Goal: Transaction & Acquisition: Obtain resource

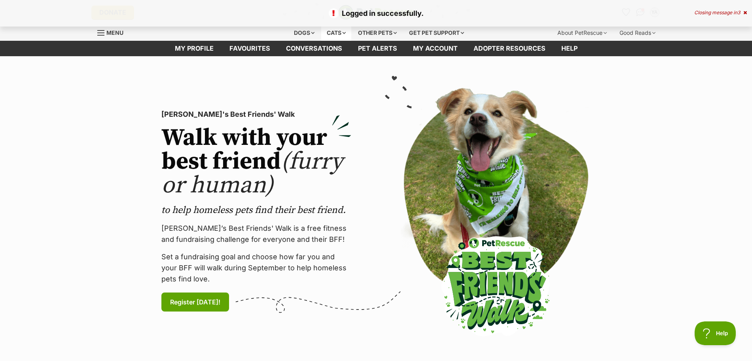
click at [330, 29] on div "Cats" at bounding box center [336, 33] width 30 height 16
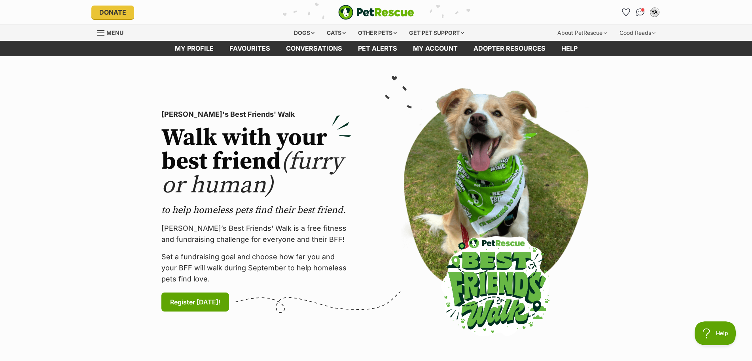
click at [482, 79] on section "PetRescue's Best Friends' Walk Walk with your best friend (furry or human) to h…" at bounding box center [376, 210] width 752 height 309
click at [334, 30] on div "Cats" at bounding box center [336, 33] width 30 height 16
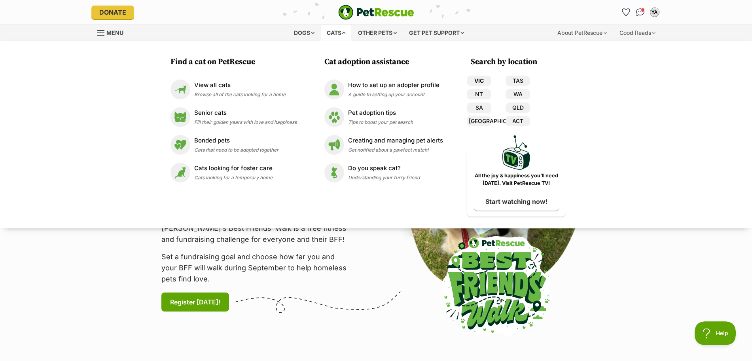
click at [476, 81] on link "VIC" at bounding box center [479, 81] width 25 height 10
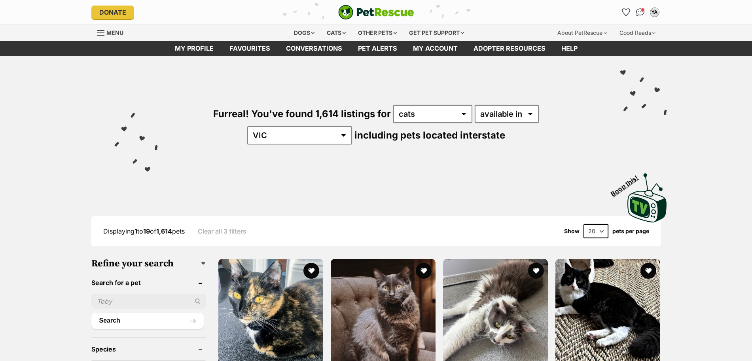
click at [127, 298] on input "text" at bounding box center [148, 301] width 114 height 15
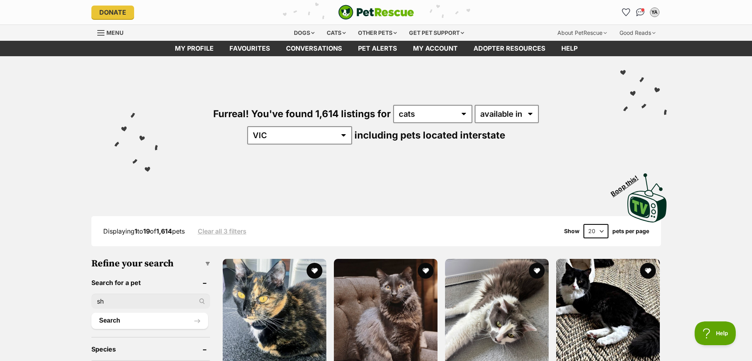
type input "shelly"
click at [145, 322] on button "Search" at bounding box center [149, 321] width 117 height 16
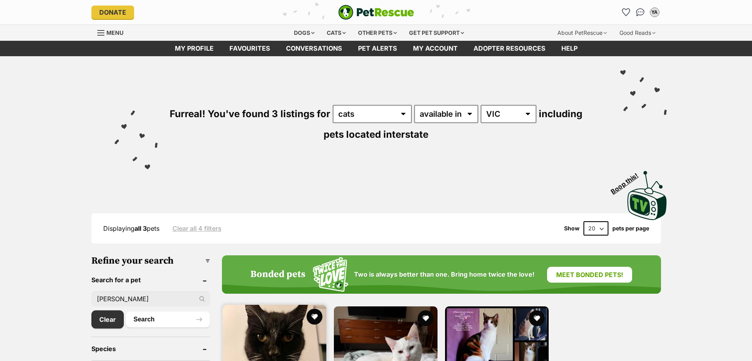
drag, startPoint x: 0, startPoint y: 0, endPoint x: 267, endPoint y: 330, distance: 424.9
click at [267, 330] on img at bounding box center [275, 357] width 104 height 104
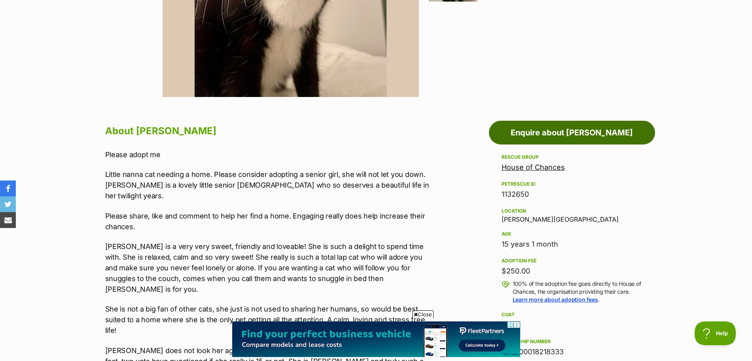
click at [597, 131] on link "Enquire about [PERSON_NAME]" at bounding box center [572, 133] width 166 height 24
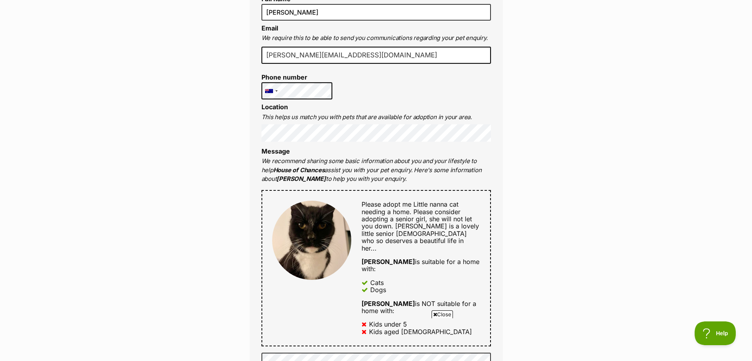
click at [317, 137] on div "Full name Yelena Aizenberg Email We require this to be able to send you communi…" at bounding box center [376, 258] width 253 height 559
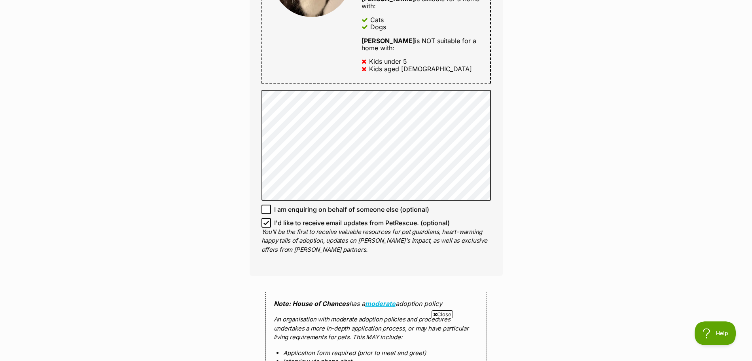
scroll to position [531, 0]
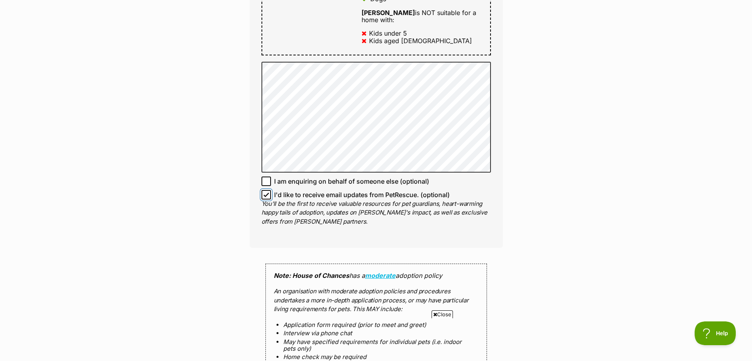
click at [262, 190] on input "I'd like to receive email updates from PetRescue. (optional)" at bounding box center [266, 194] width 9 height 9
checkbox input "false"
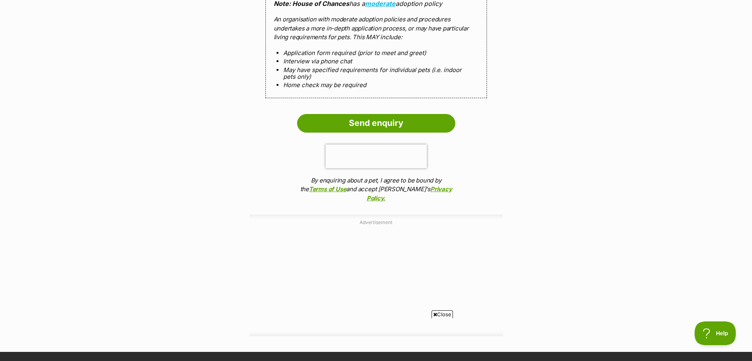
scroll to position [806, 0]
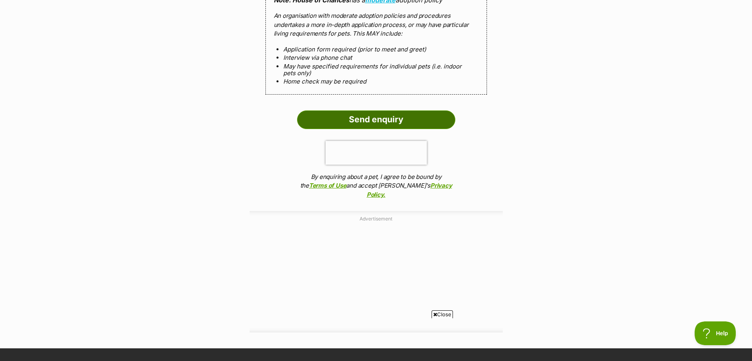
click at [431, 110] on input "Send enquiry" at bounding box center [376, 119] width 158 height 18
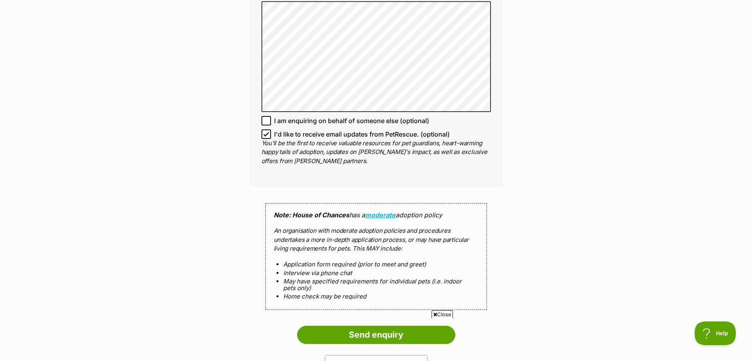
scroll to position [702, 0]
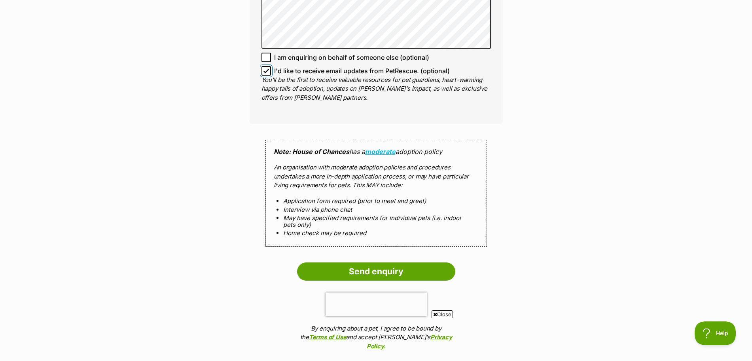
click at [266, 66] on input "I'd like to receive email updates from PetRescue. (optional)" at bounding box center [266, 70] width 9 height 9
checkbox input "false"
click at [428, 262] on input "Send enquiry" at bounding box center [376, 271] width 158 height 18
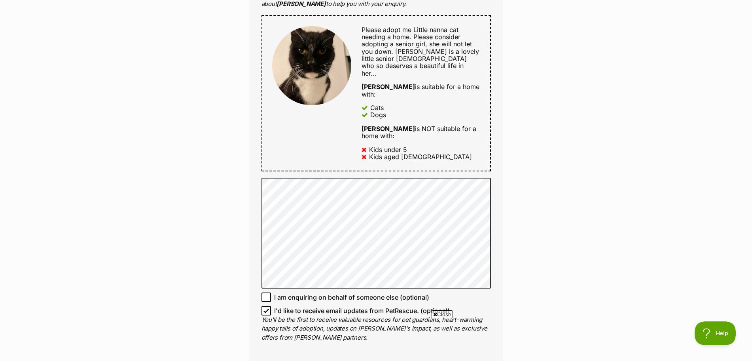
scroll to position [475, 0]
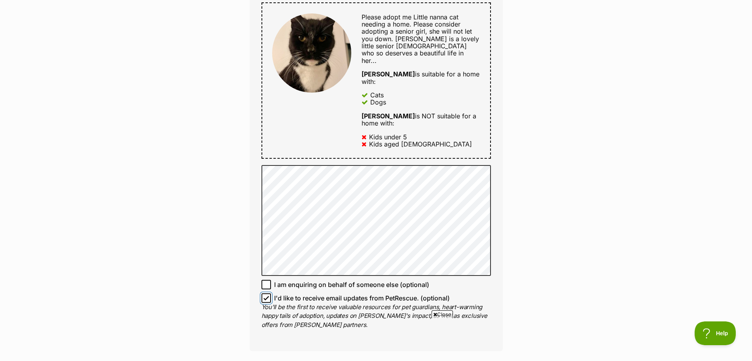
click at [267, 293] on input "I'd like to receive email updates from PetRescue. (optional)" at bounding box center [266, 297] width 9 height 9
checkbox input "false"
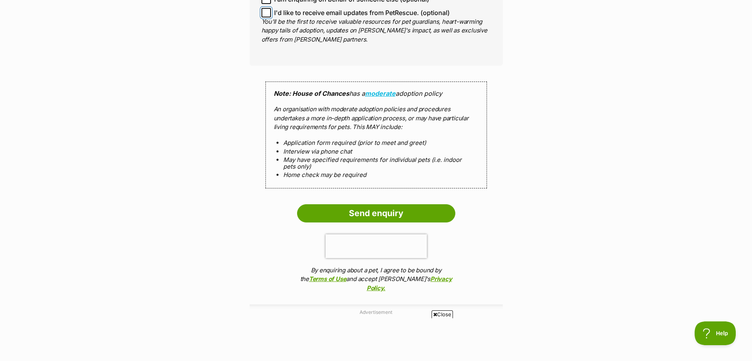
scroll to position [764, 0]
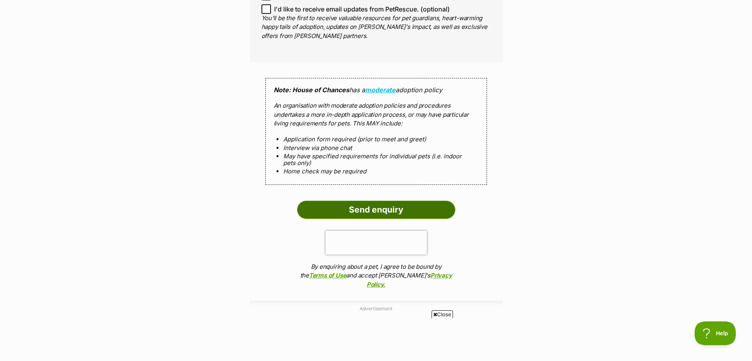
click at [441, 201] on input "Send enquiry" at bounding box center [376, 210] width 158 height 18
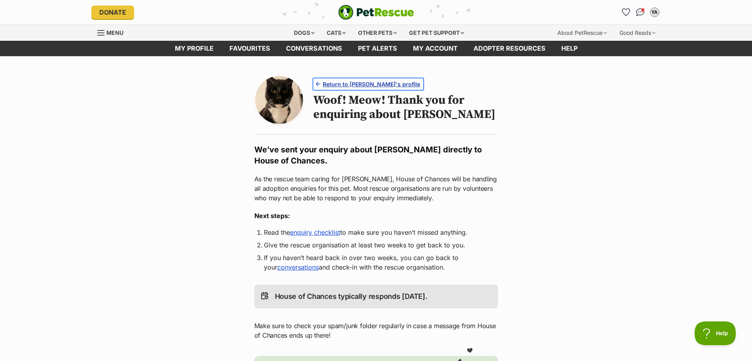
click at [346, 83] on span "Return to Shelly's profile" at bounding box center [371, 84] width 97 height 8
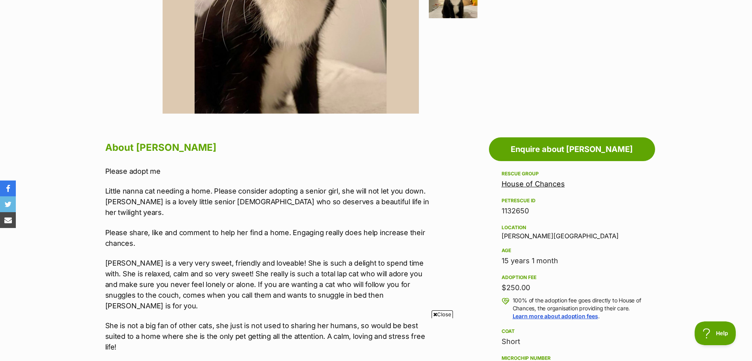
click at [551, 182] on link "House of Chances" at bounding box center [533, 184] width 63 height 8
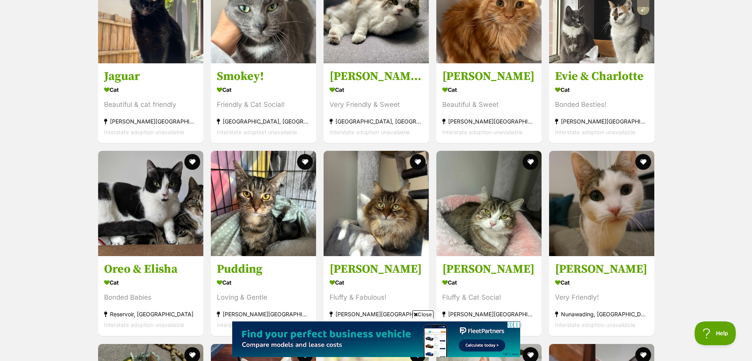
scroll to position [1467, 0]
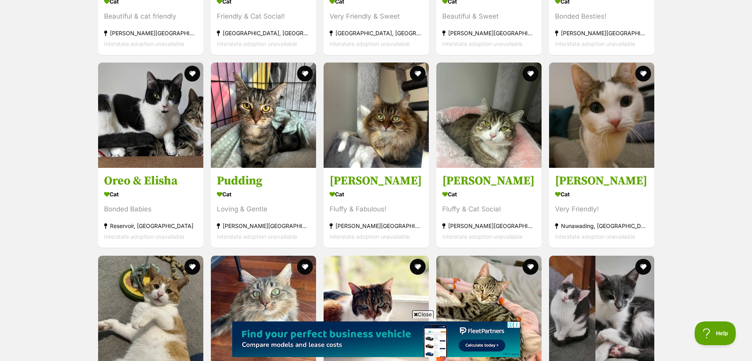
drag, startPoint x: 757, startPoint y: 30, endPoint x: 759, endPoint y: 207, distance: 176.5
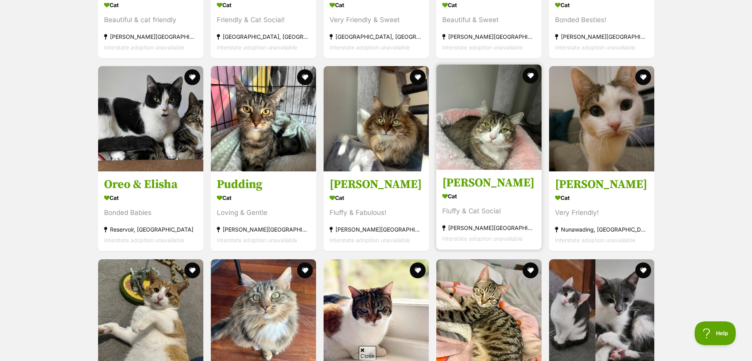
click at [474, 112] on img at bounding box center [488, 117] width 105 height 105
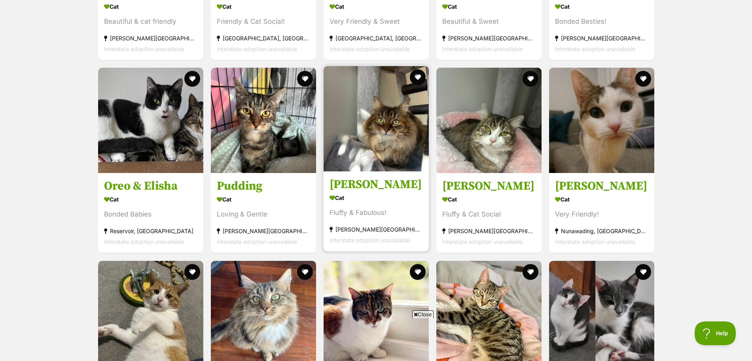
click at [376, 140] on img at bounding box center [376, 118] width 105 height 105
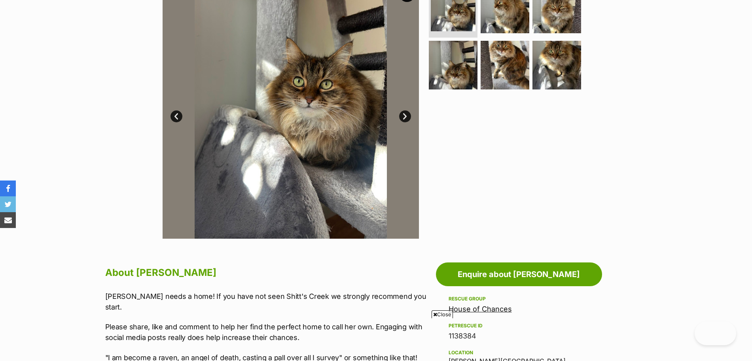
scroll to position [78, 0]
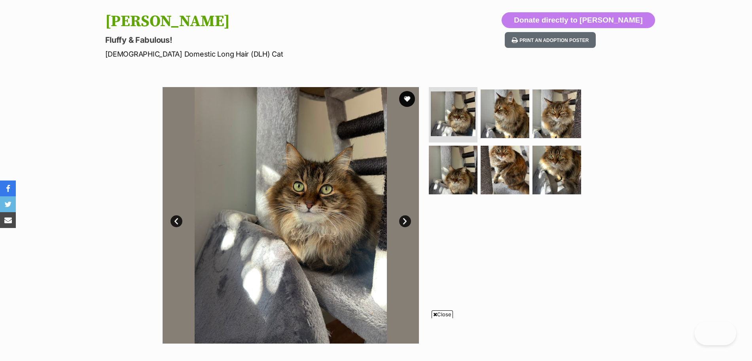
drag, startPoint x: 757, startPoint y: 50, endPoint x: 746, endPoint y: 67, distance: 20.1
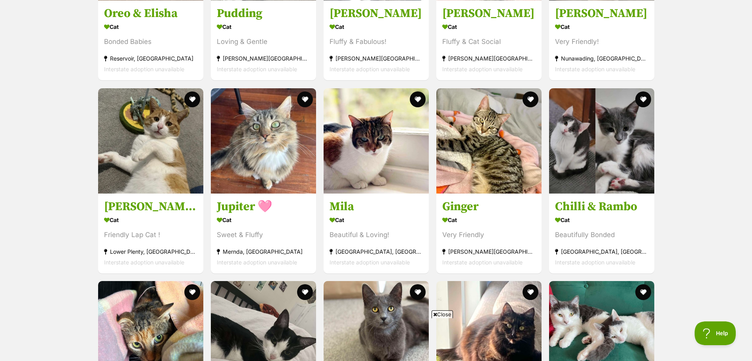
scroll to position [1766, 0]
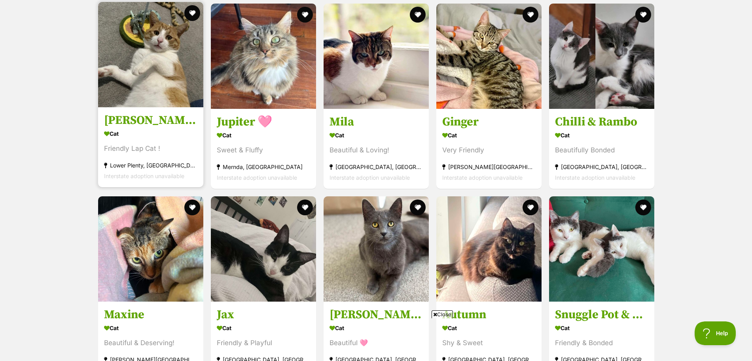
click at [161, 46] on img at bounding box center [150, 54] width 105 height 105
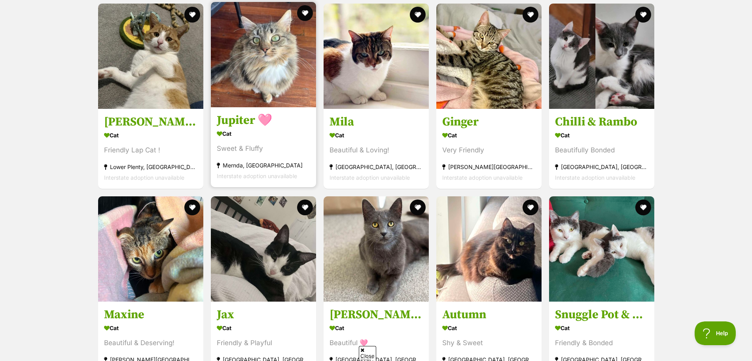
click at [256, 42] on img at bounding box center [263, 54] width 105 height 105
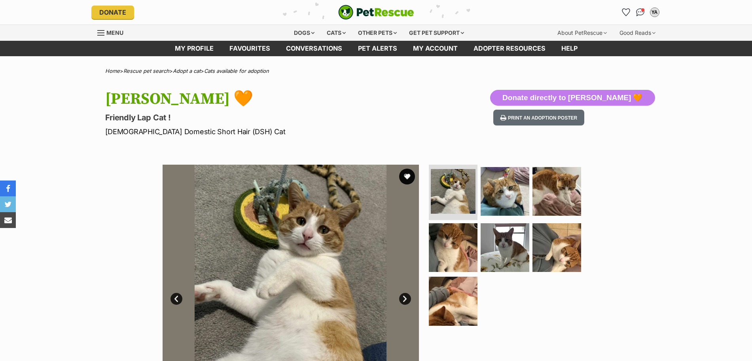
drag, startPoint x: 757, startPoint y: 70, endPoint x: 732, endPoint y: 55, distance: 29.3
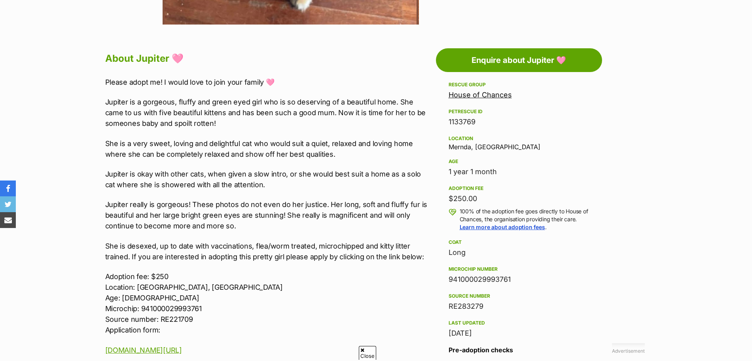
scroll to position [88, 0]
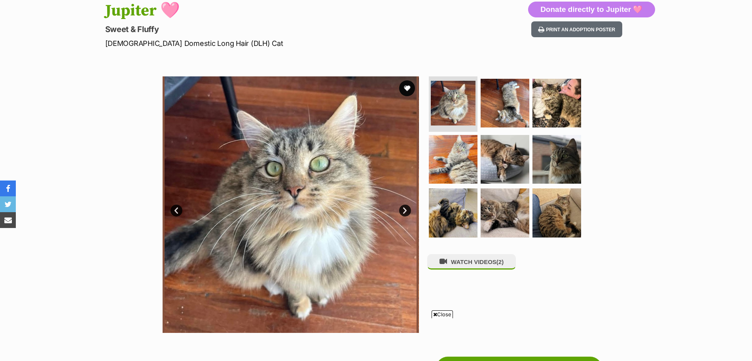
drag, startPoint x: 755, startPoint y: 56, endPoint x: 734, endPoint y: 39, distance: 27.1
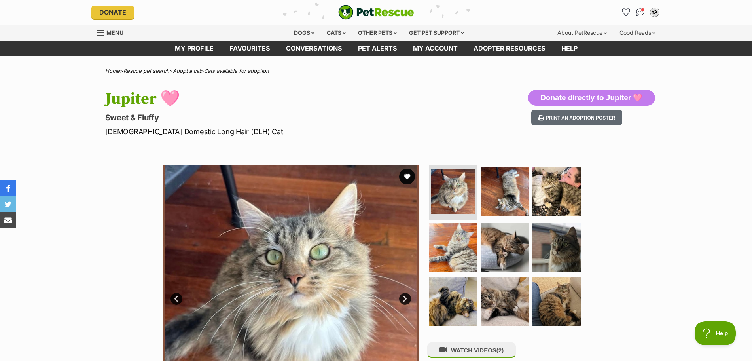
scroll to position [0, 0]
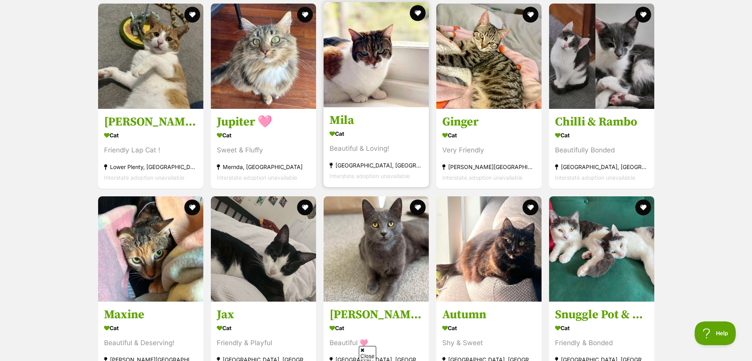
click at [349, 53] on img at bounding box center [376, 54] width 105 height 105
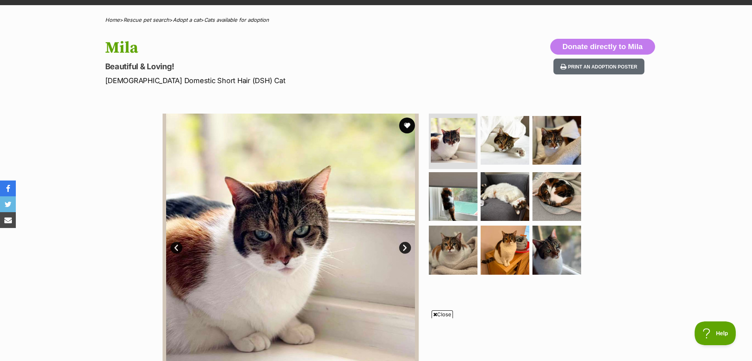
scroll to position [57, 0]
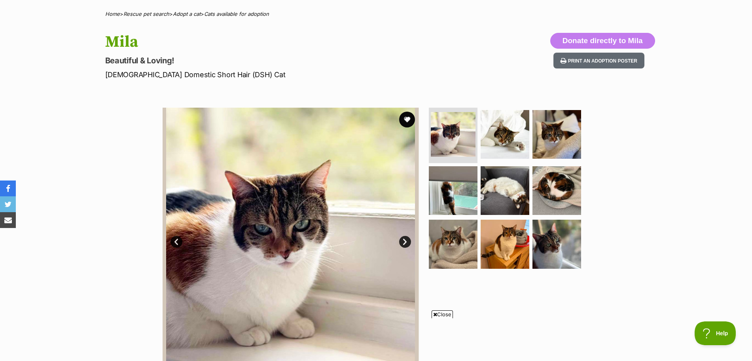
drag, startPoint x: 757, startPoint y: 45, endPoint x: 729, endPoint y: 64, distance: 34.2
click at [451, 234] on img at bounding box center [453, 243] width 51 height 51
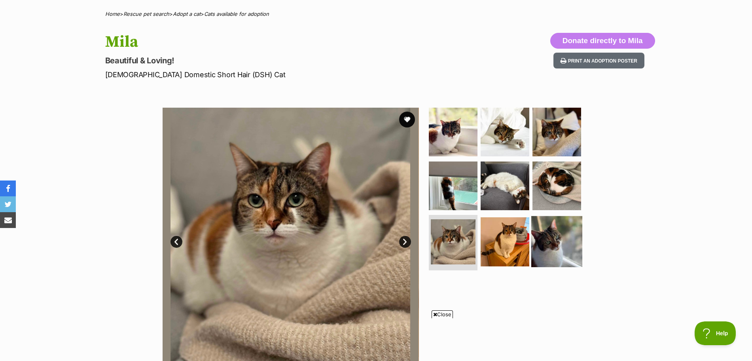
click at [559, 237] on img at bounding box center [556, 241] width 51 height 51
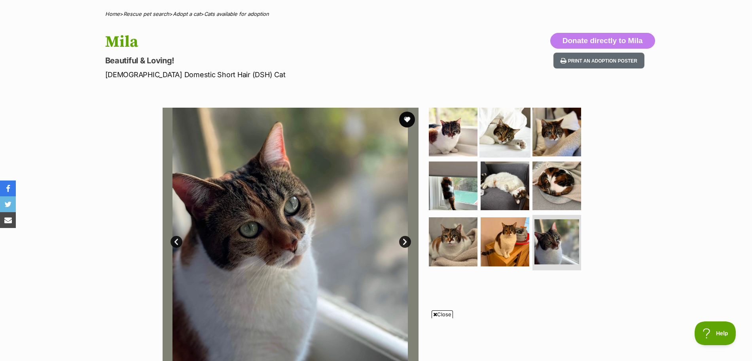
click at [504, 131] on img at bounding box center [505, 131] width 51 height 51
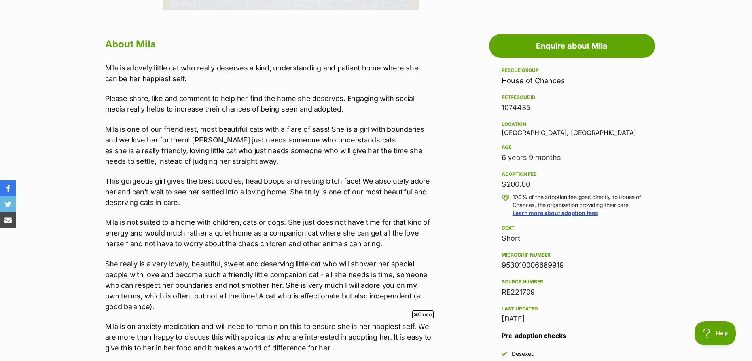
scroll to position [0, 0]
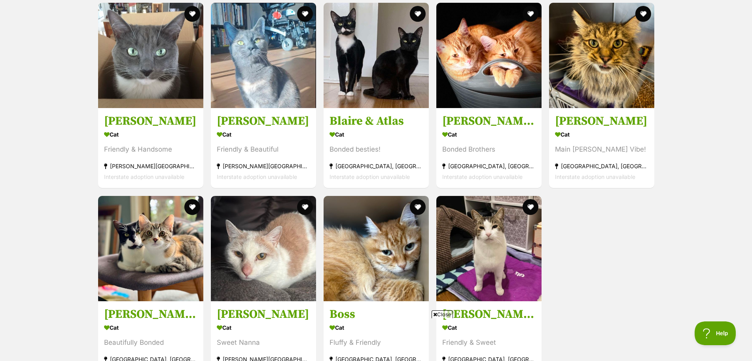
scroll to position [2102, 0]
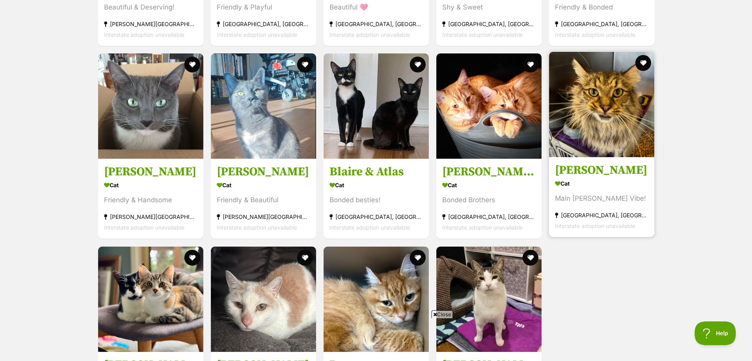
click at [594, 96] on img at bounding box center [601, 104] width 105 height 105
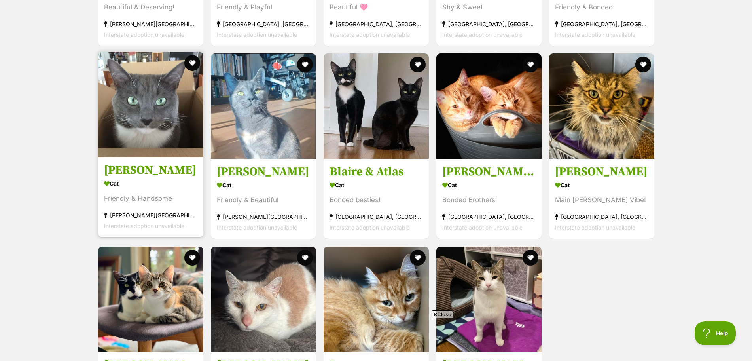
click at [151, 87] on img at bounding box center [150, 104] width 105 height 105
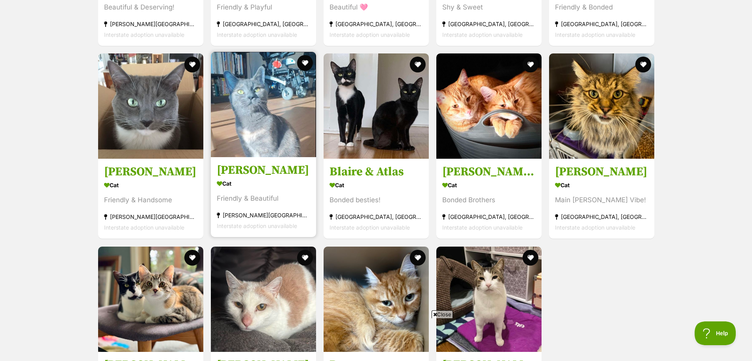
click at [258, 94] on img at bounding box center [263, 104] width 105 height 105
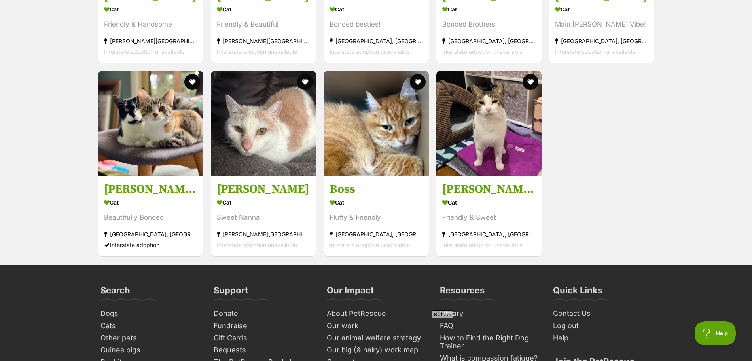
scroll to position [2267, 0]
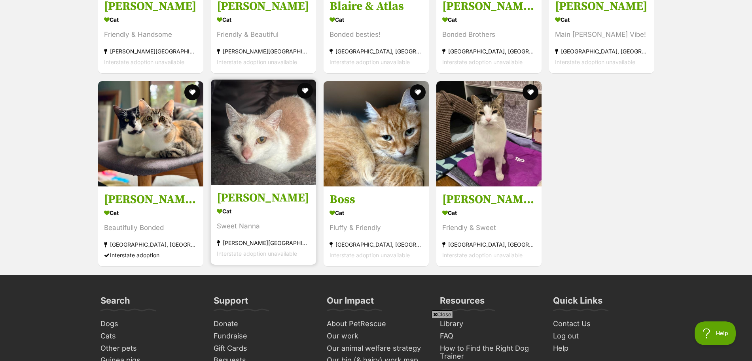
click at [256, 113] on img at bounding box center [263, 132] width 105 height 105
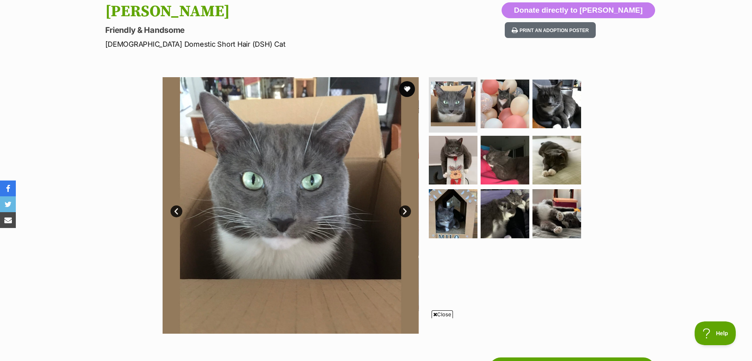
scroll to position [97, 0]
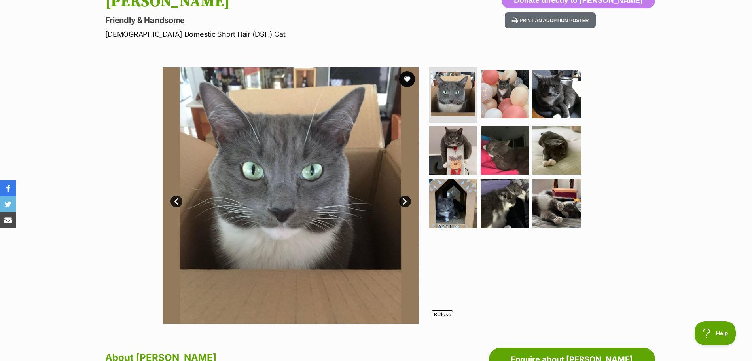
click at [405, 203] on link "Next" at bounding box center [405, 201] width 12 height 12
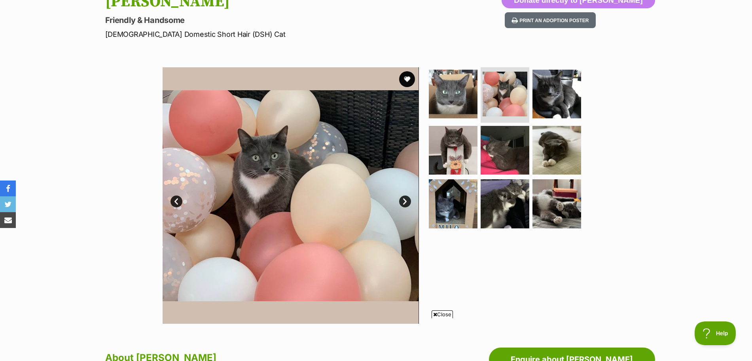
click at [405, 203] on link "Next" at bounding box center [405, 201] width 12 height 12
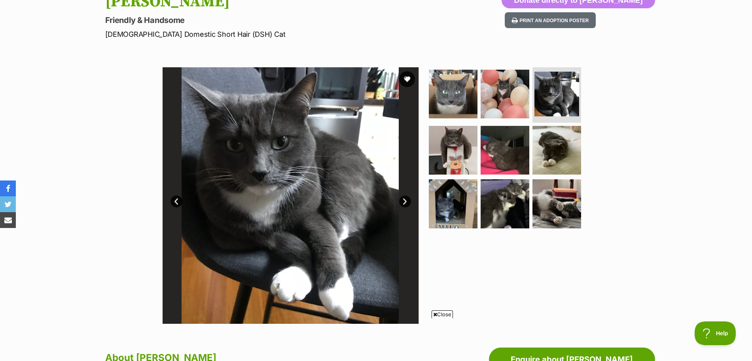
click at [405, 203] on link "Next" at bounding box center [405, 201] width 12 height 12
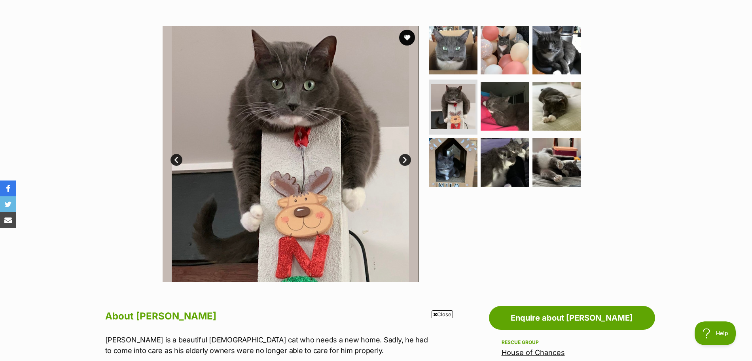
scroll to position [135, 0]
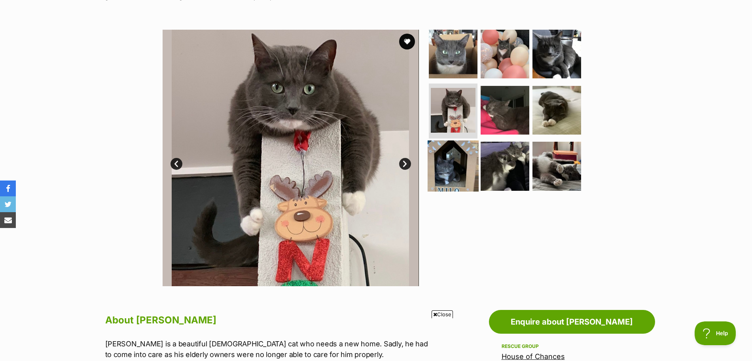
click at [447, 159] on img at bounding box center [453, 165] width 51 height 51
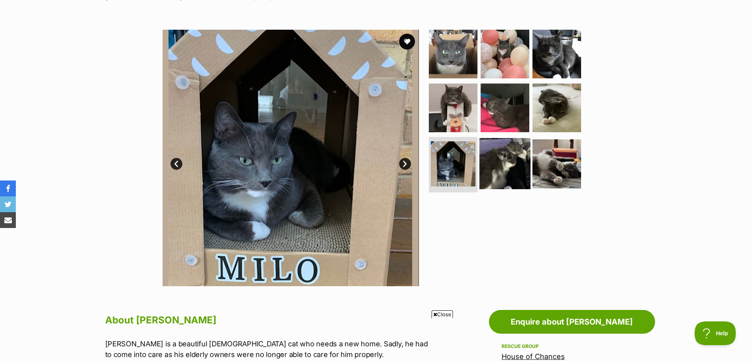
click at [505, 165] on img at bounding box center [505, 163] width 51 height 51
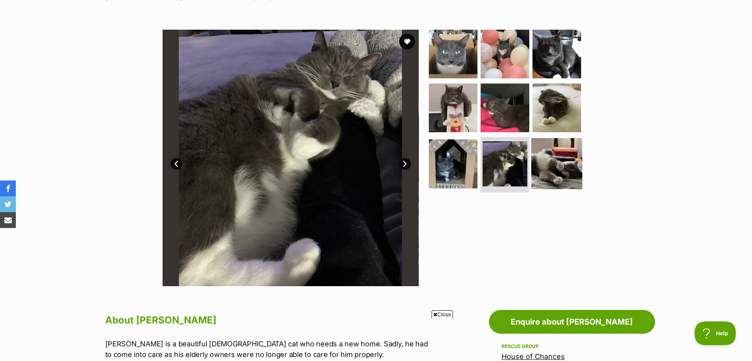
click at [556, 157] on img at bounding box center [556, 163] width 51 height 51
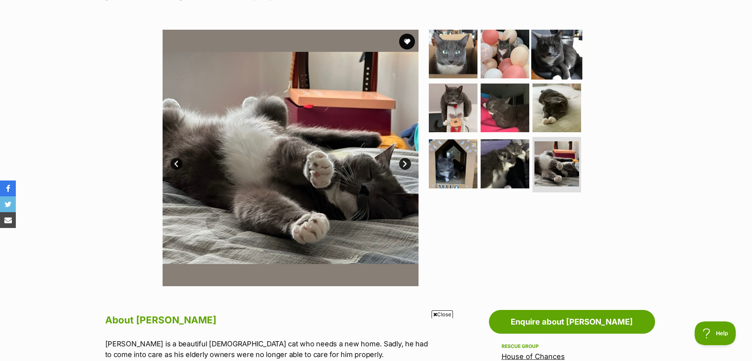
click at [552, 47] on img at bounding box center [556, 53] width 51 height 51
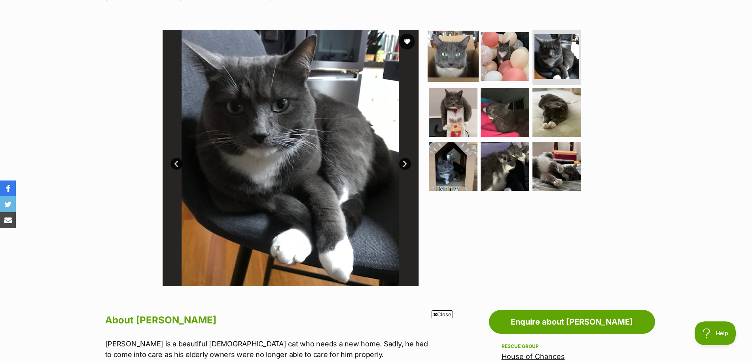
click at [445, 60] on img at bounding box center [453, 56] width 51 height 51
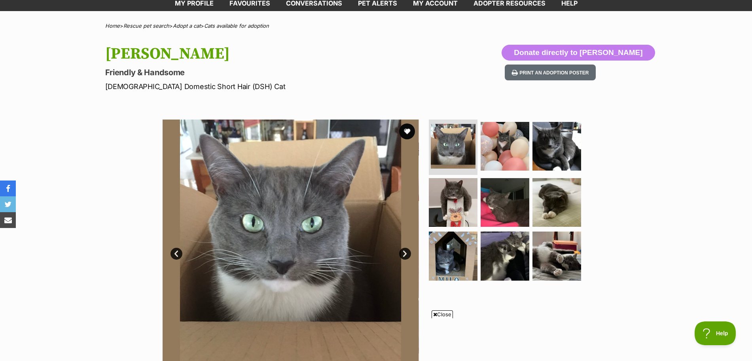
scroll to position [31, 0]
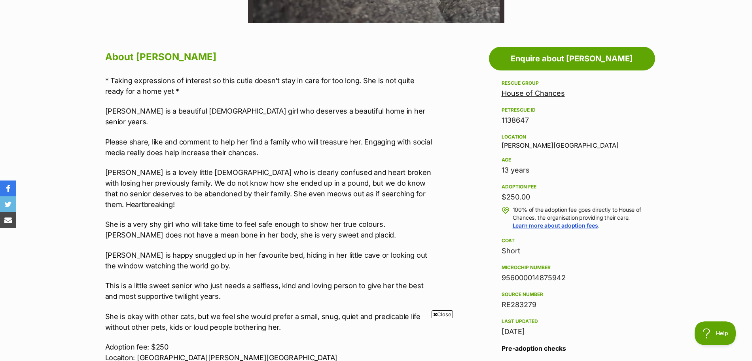
drag, startPoint x: 756, startPoint y: 61, endPoint x: 759, endPoint y: 146, distance: 85.9
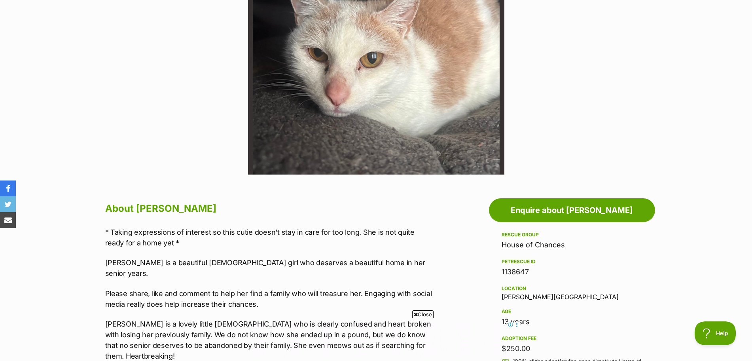
scroll to position [220, 0]
